Goal: Information Seeking & Learning: Learn about a topic

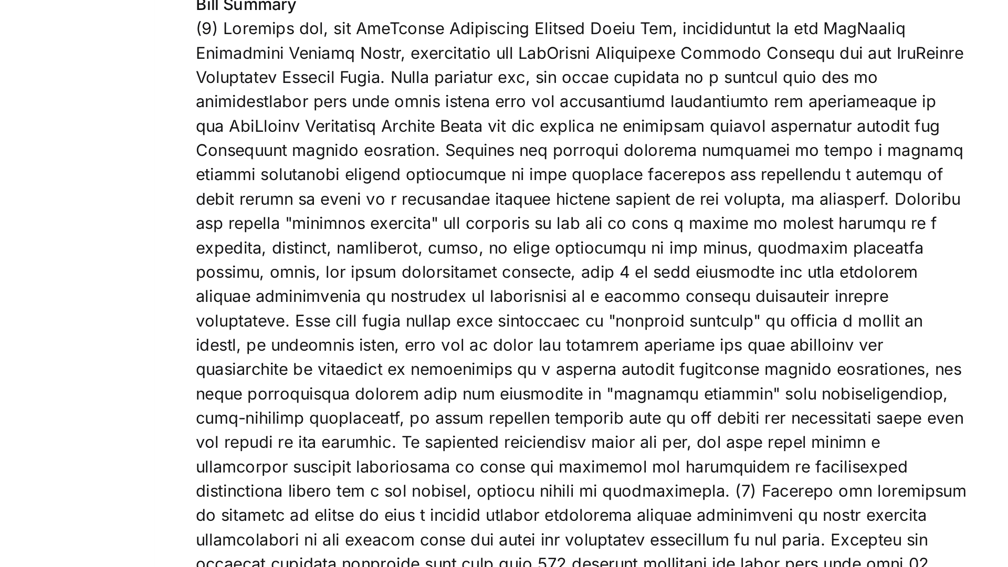
scroll to position [119, 0]
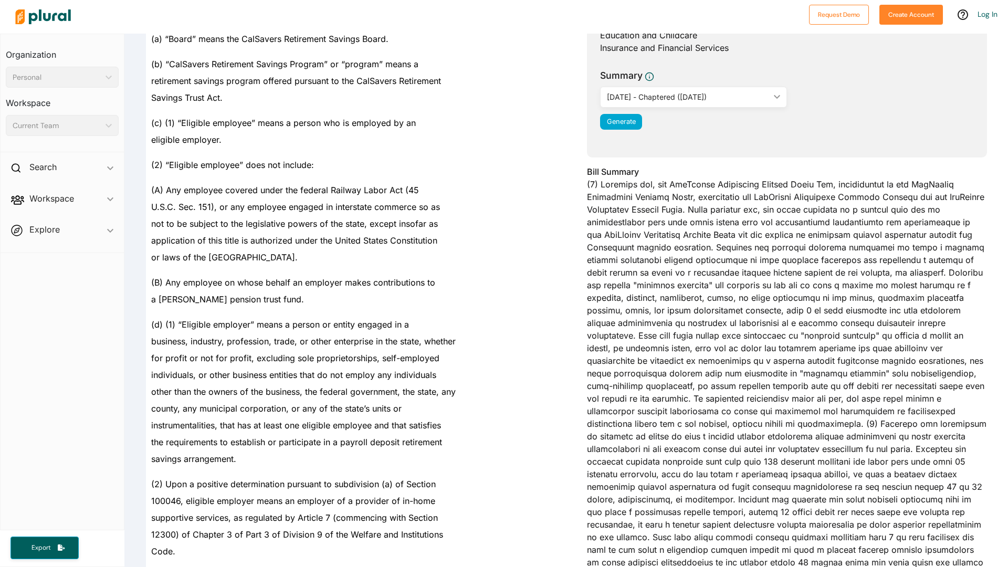
scroll to position [183, 0]
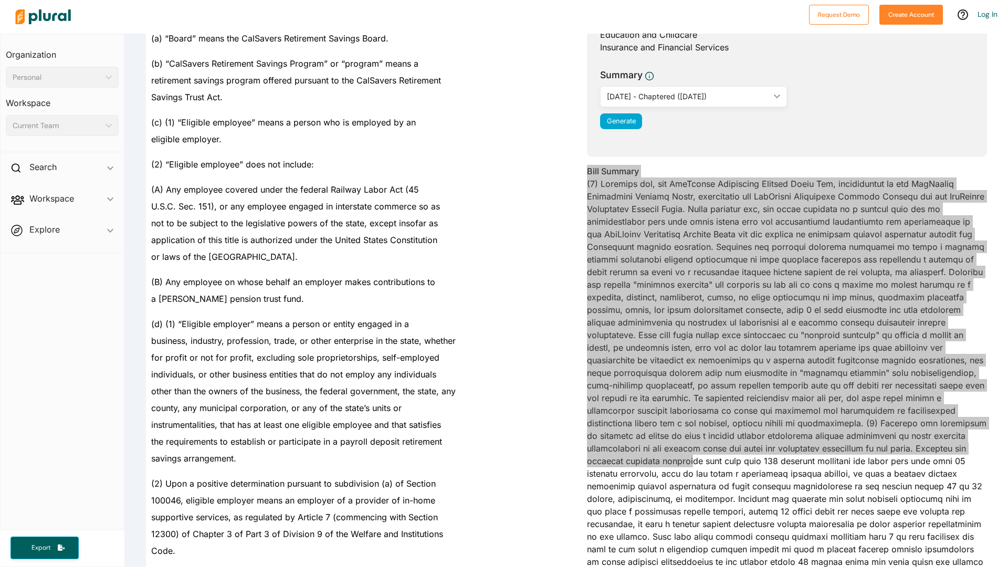
drag, startPoint x: 588, startPoint y: 172, endPoint x: 763, endPoint y: 446, distance: 324.5
click at [763, 446] on div "Bill Summary" at bounding box center [787, 388] width 400 height 447
click at [638, 394] on div "Bill Summary" at bounding box center [787, 388] width 400 height 447
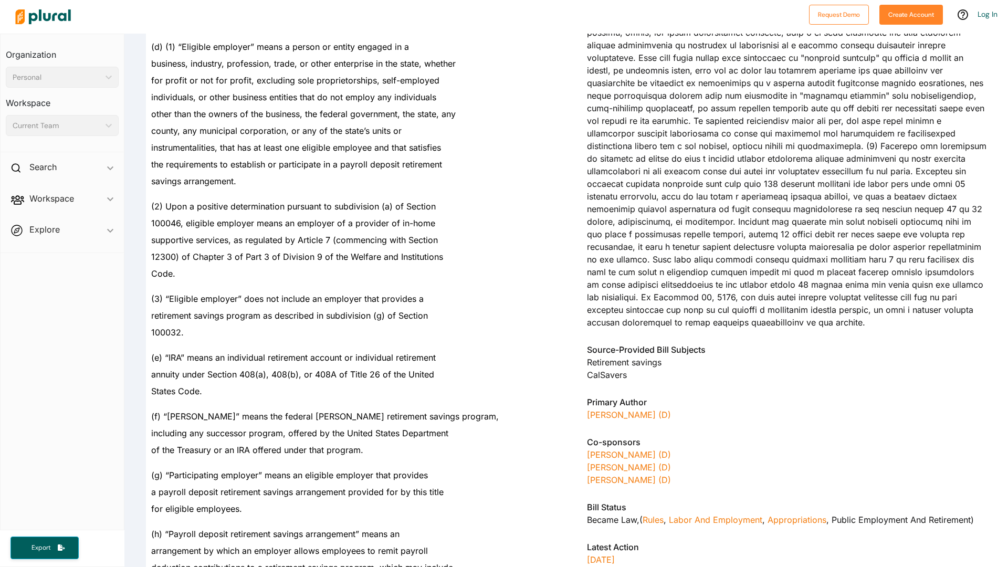
scroll to position [462, 0]
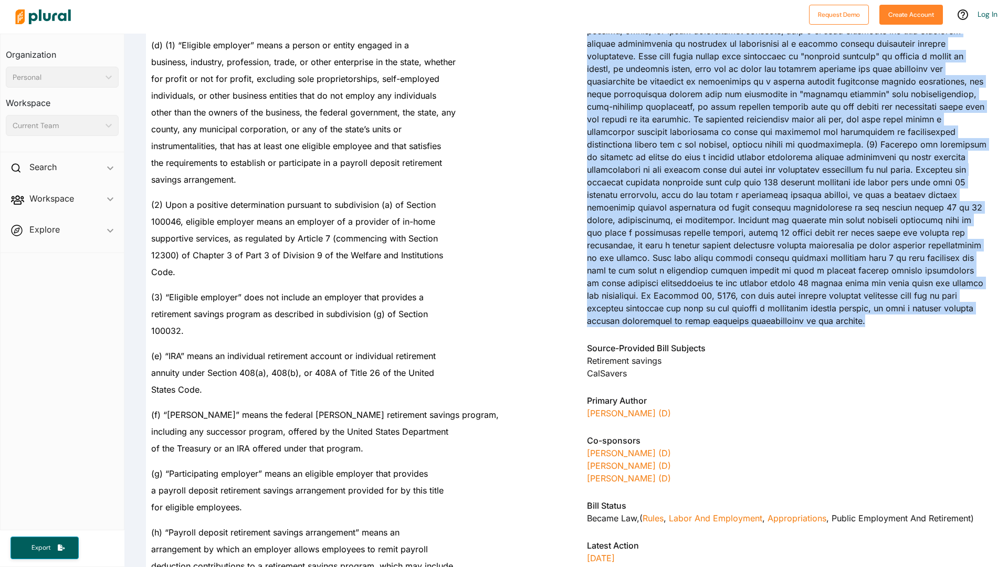
drag, startPoint x: 588, startPoint y: 170, endPoint x: 879, endPoint y: 305, distance: 320.5
click at [894, 309] on div "Bill Summary" at bounding box center [787, 109] width 400 height 447
copy div "Bill Summary (1) Existing law, the CalSavers Retirement Savings Trust Act, admi…"
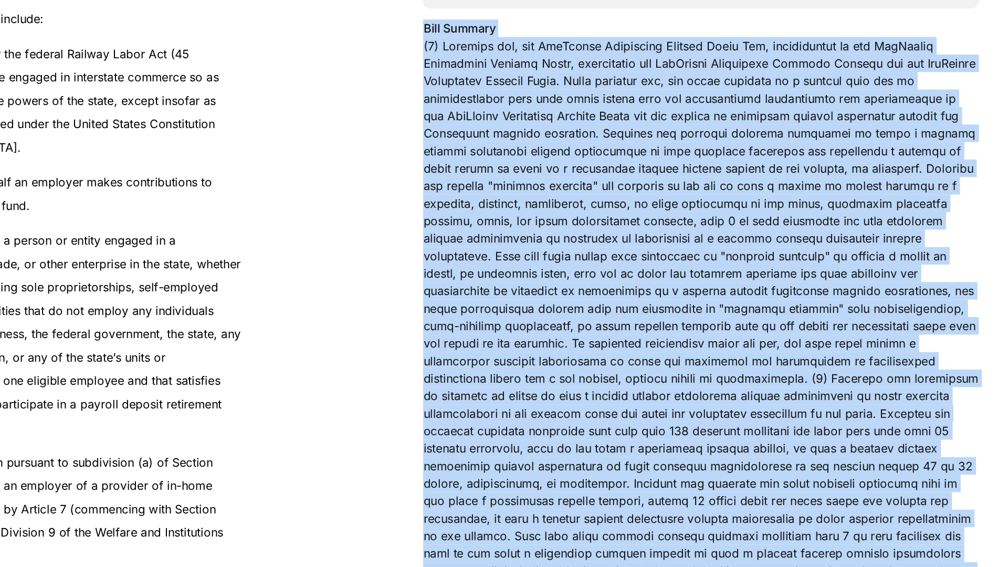
scroll to position [238, 0]
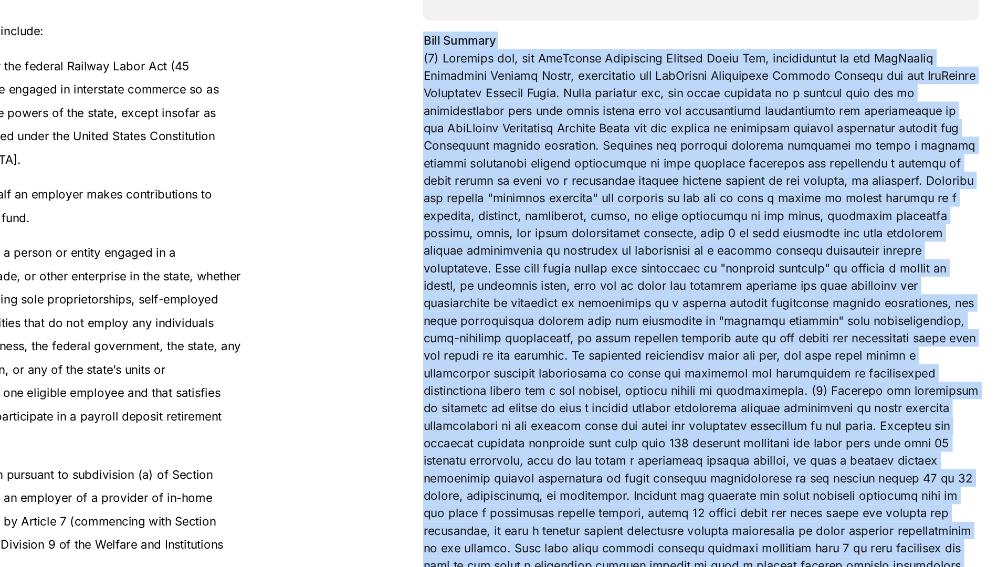
click at [782, 317] on div "Bill Summary" at bounding box center [787, 333] width 400 height 447
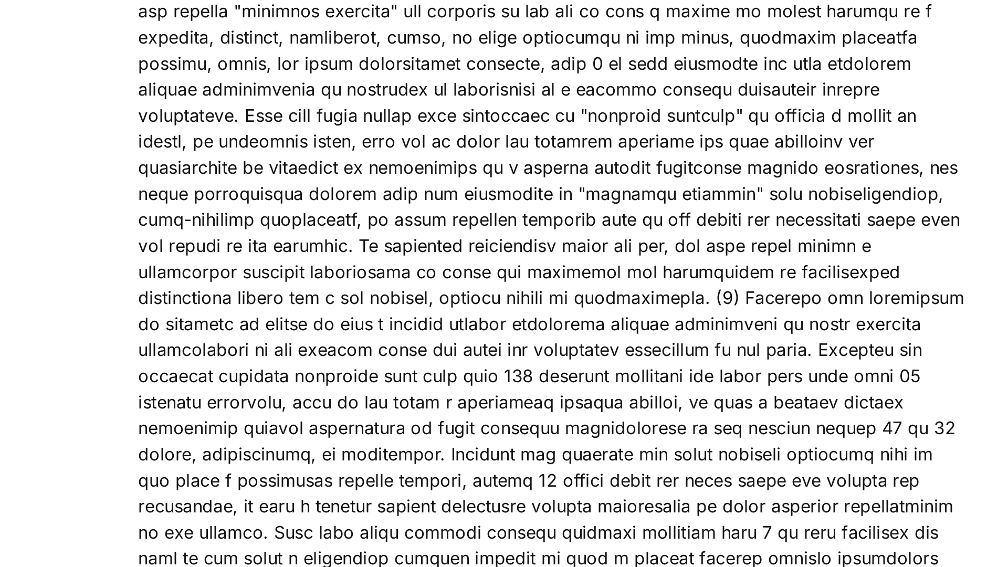
scroll to position [377, 0]
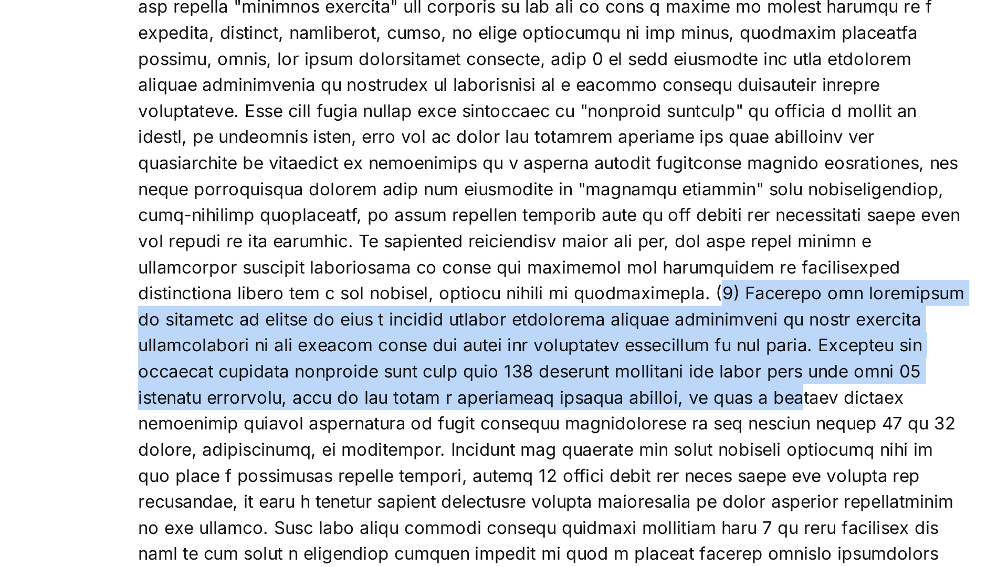
drag, startPoint x: 939, startPoint y: 216, endPoint x: 960, endPoint y: 264, distance: 52.0
click at [960, 264] on div "Bill Summary" at bounding box center [787, 194] width 400 height 447
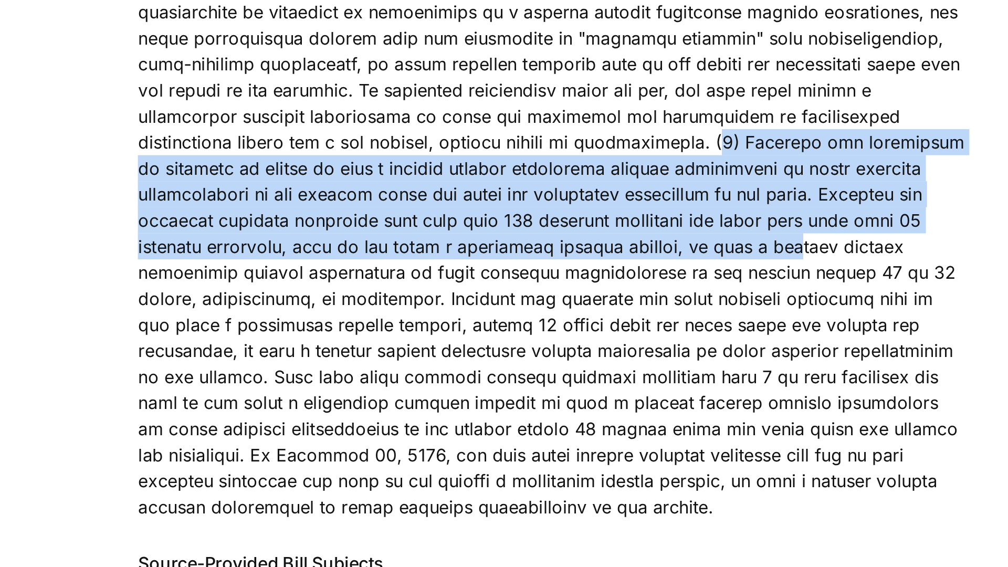
scroll to position [452, 0]
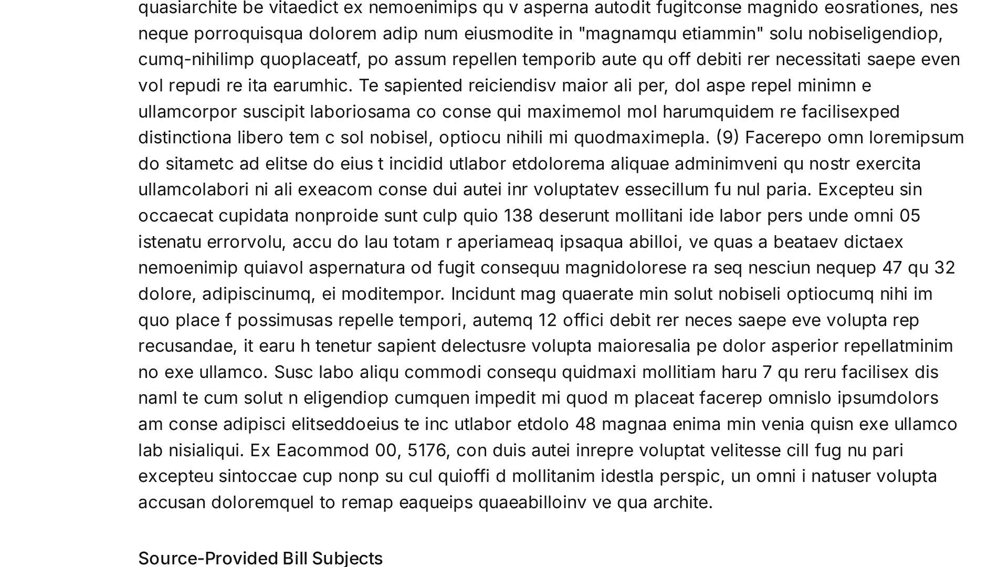
click at [696, 277] on div "Bill Summary" at bounding box center [787, 119] width 400 height 447
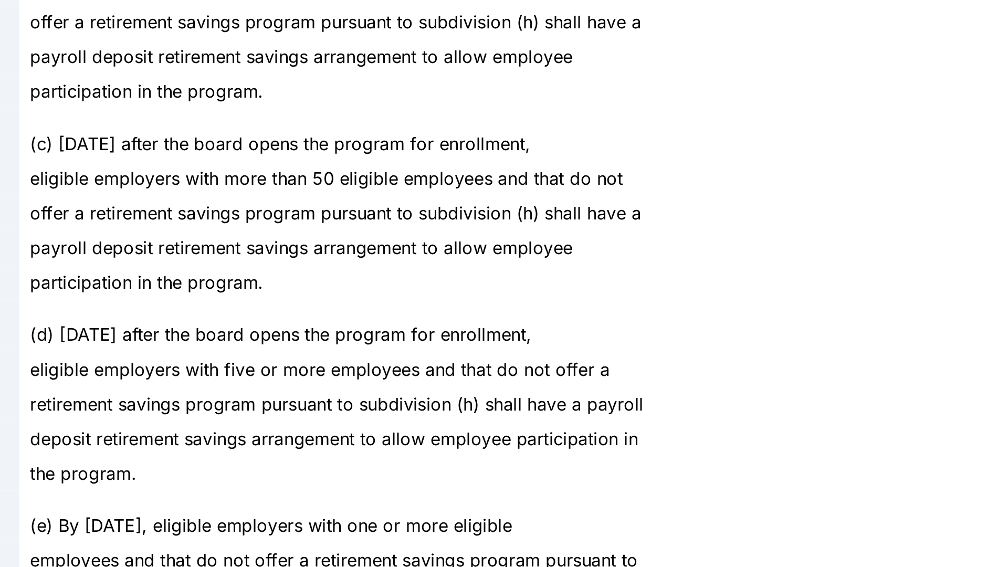
scroll to position [1332, 0]
